Goal: Task Accomplishment & Management: Manage account settings

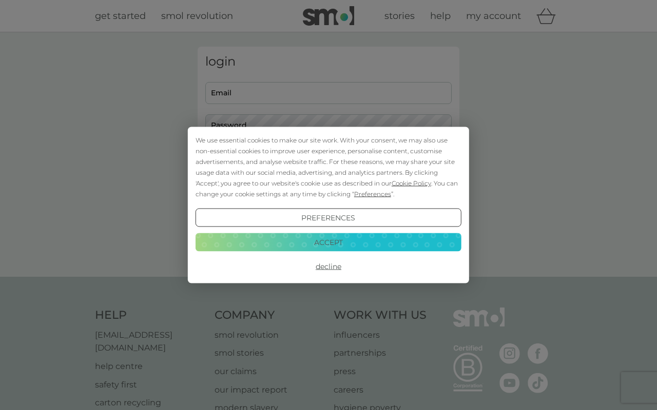
click at [340, 244] on button "Accept" at bounding box center [328, 242] width 266 height 18
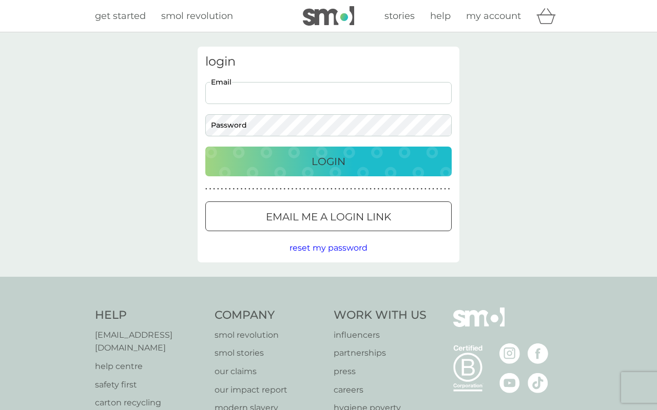
type input "[PERSON_NAME][EMAIL_ADDRESS][DOMAIN_NAME]"
click at [334, 164] on p "Login" at bounding box center [328, 161] width 34 height 16
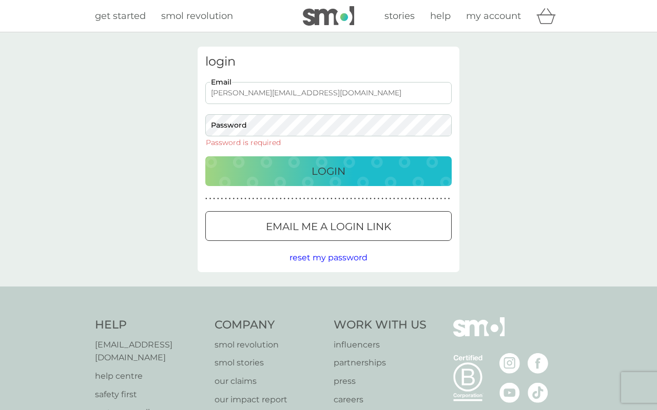
click at [331, 235] on button "Email me a login link" at bounding box center [328, 226] width 246 height 30
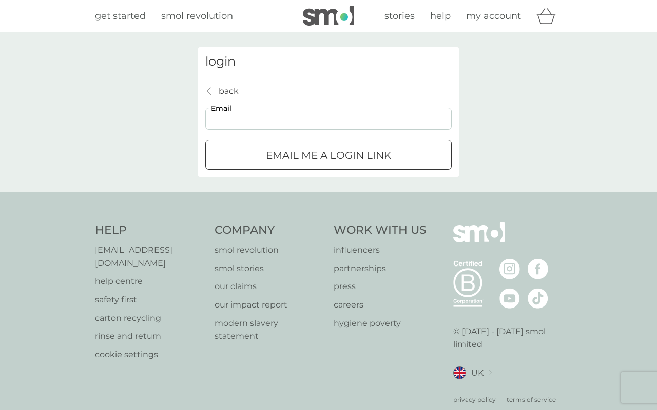
type input "[PERSON_NAME][EMAIL_ADDRESS][DOMAIN_NAME]"
click at [306, 160] on p "Email me a login link" at bounding box center [328, 155] width 125 height 16
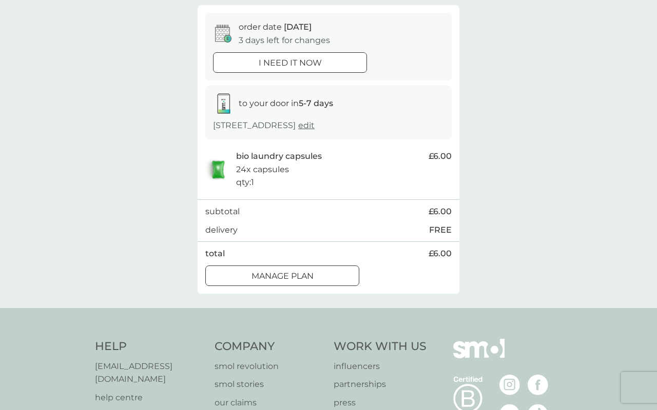
scroll to position [126, 0]
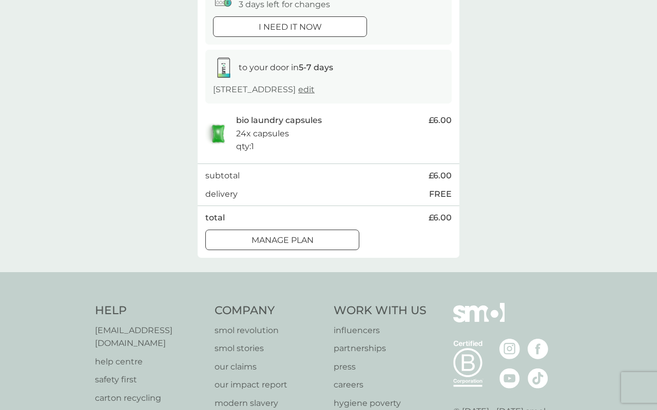
click at [293, 240] on div at bounding box center [282, 240] width 37 height 11
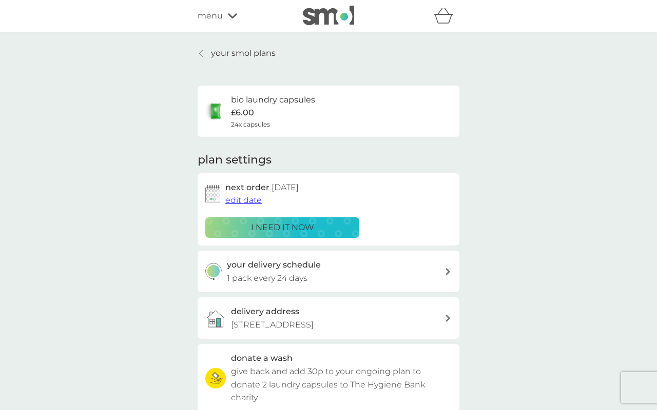
click at [248, 202] on span "edit date" at bounding box center [243, 200] width 36 height 10
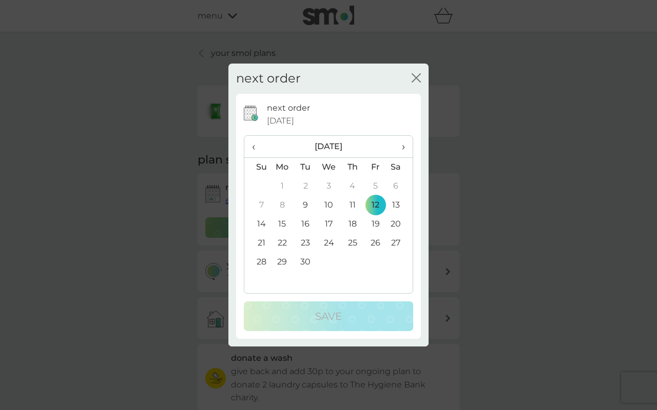
click at [377, 243] on td "26" at bounding box center [375, 243] width 23 height 19
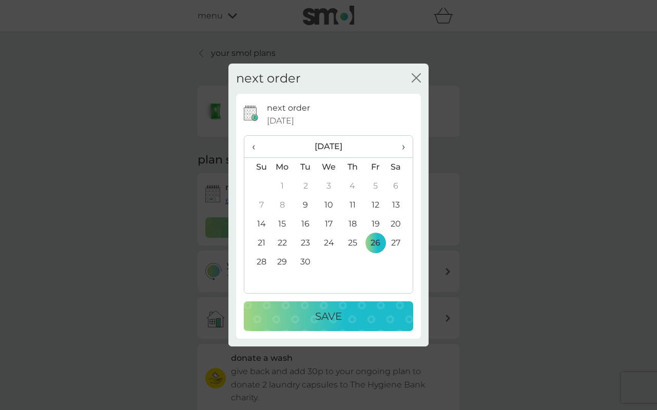
click at [340, 310] on p "Save" at bounding box center [328, 316] width 27 height 16
